Goal: Information Seeking & Learning: Find specific page/section

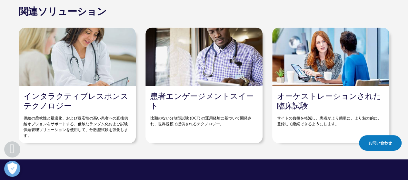
scroll to position [623, 0]
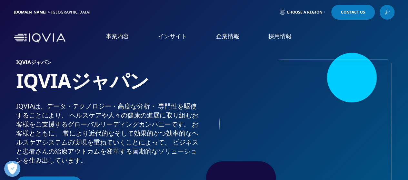
click at [307, 11] on span "Choose a Region" at bounding box center [305, 12] width 36 height 5
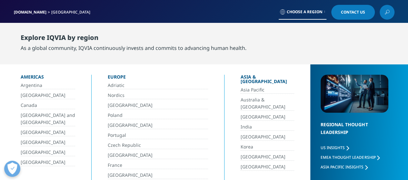
click at [307, 11] on span "Choose a Region" at bounding box center [305, 11] width 36 height 5
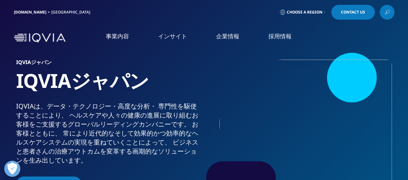
click at [393, 13] on link at bounding box center [386, 12] width 15 height 15
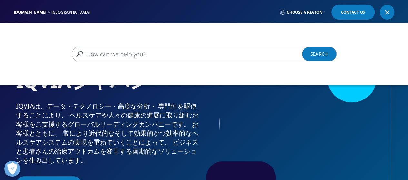
click at [217, 47] on input "検索する" at bounding box center [195, 54] width 246 height 15
type input "SAVE"
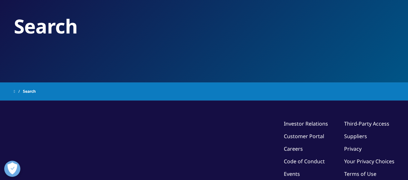
type input "SAVE"
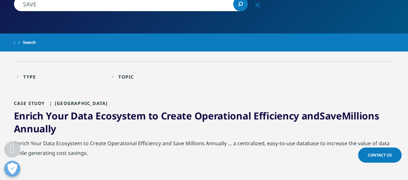
scroll to position [97, 0]
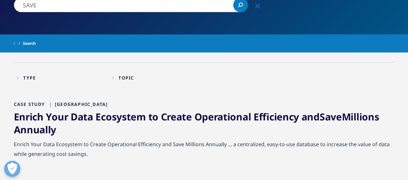
click at [28, 78] on div "Type" at bounding box center [29, 78] width 13 height 6
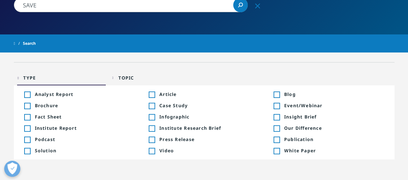
click at [28, 78] on div "Type" at bounding box center [29, 78] width 13 height 6
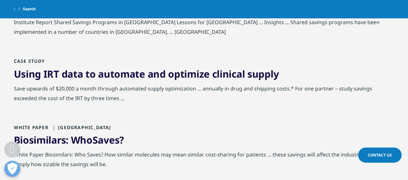
scroll to position [548, 0]
click at [88, 71] on link "Using IRT data to automate and optimize clinical supply" at bounding box center [146, 73] width 265 height 13
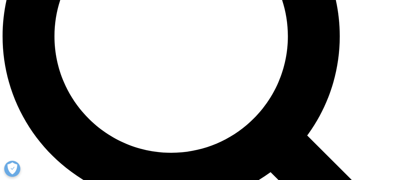
scroll to position [569, 0]
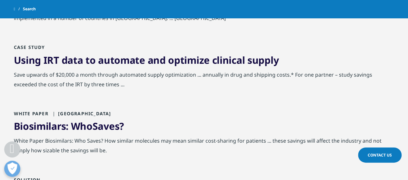
scroll to position [548, 0]
